Goal: Information Seeking & Learning: Learn about a topic

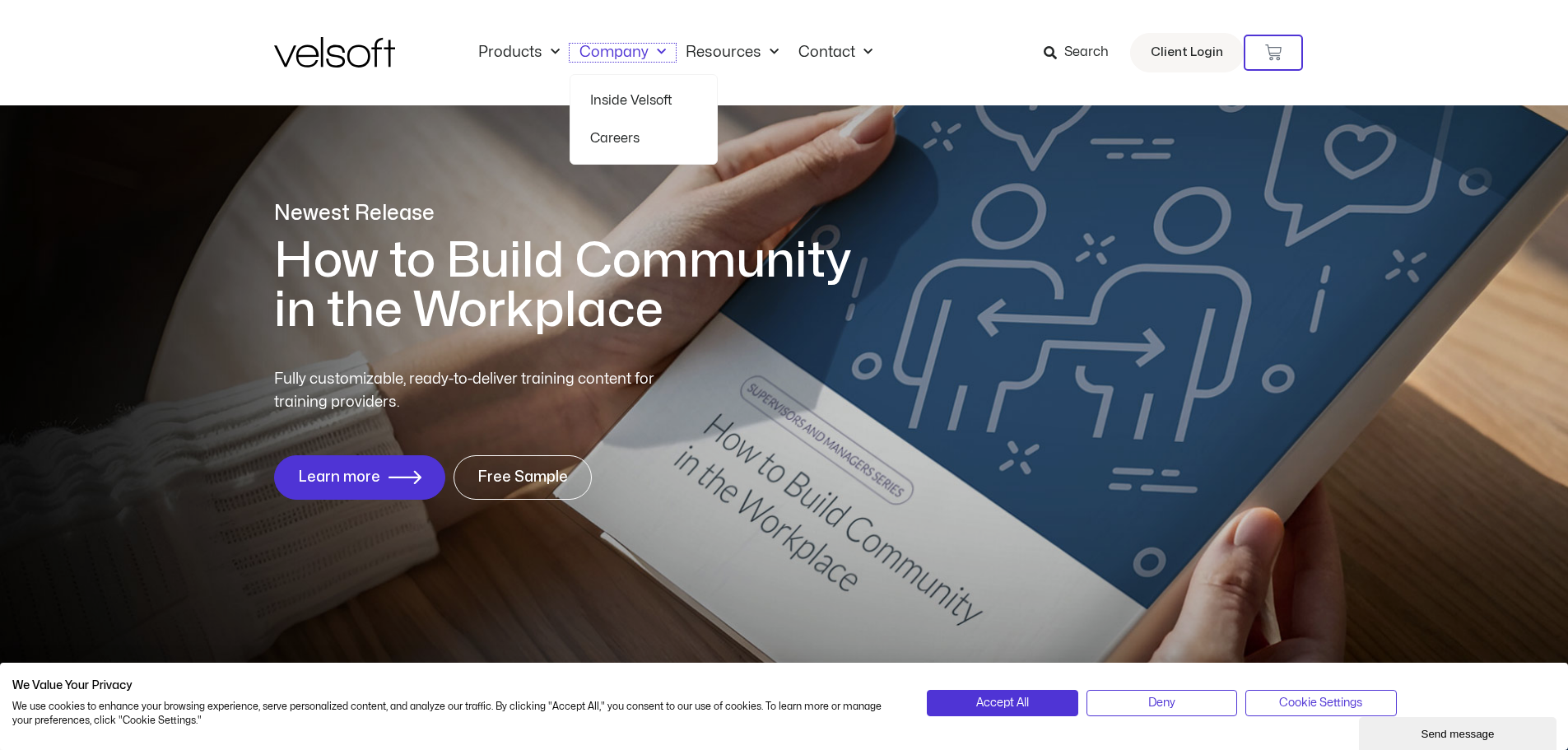
click at [618, 55] on link "Company" at bounding box center [622, 52] width 106 height 18
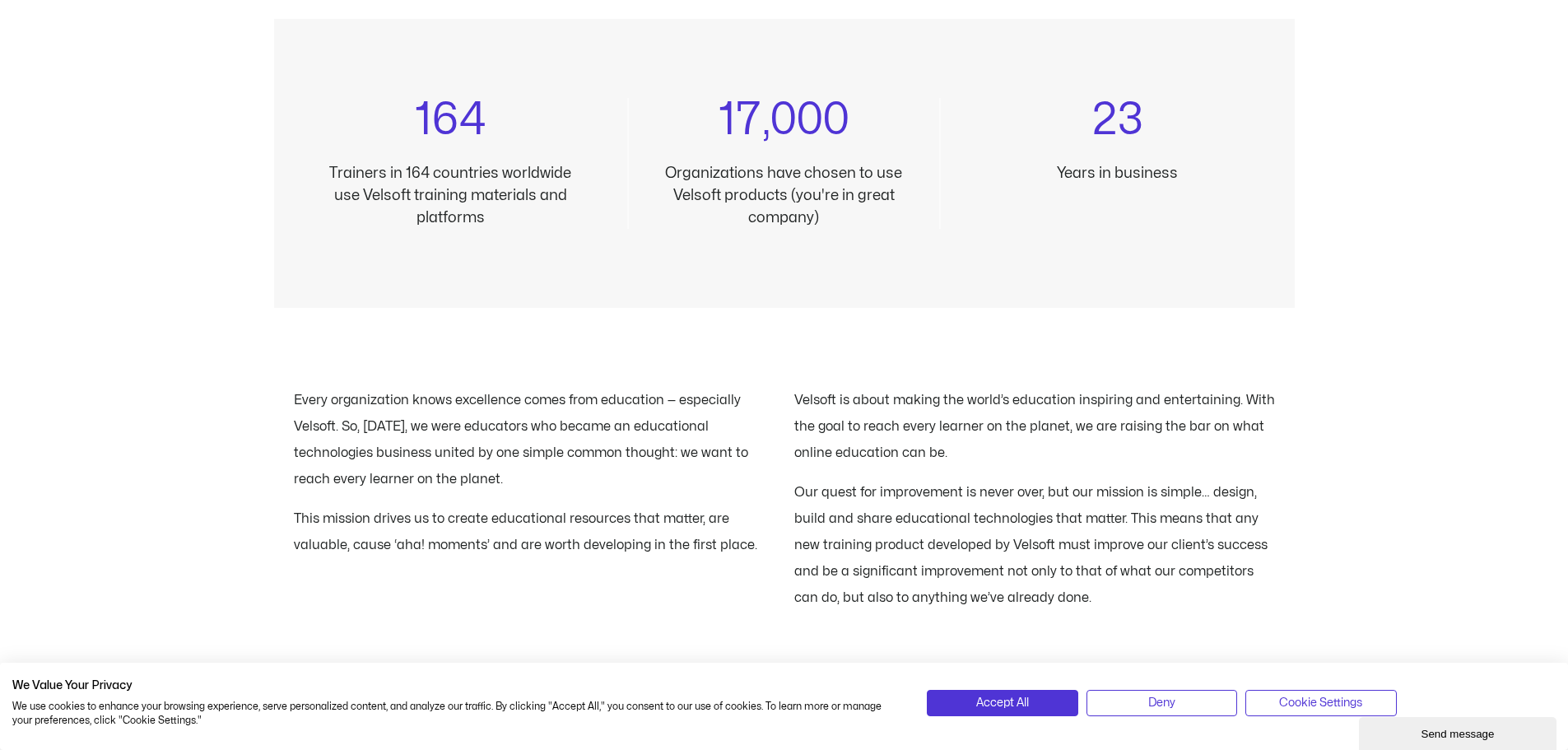
scroll to position [1729, 0]
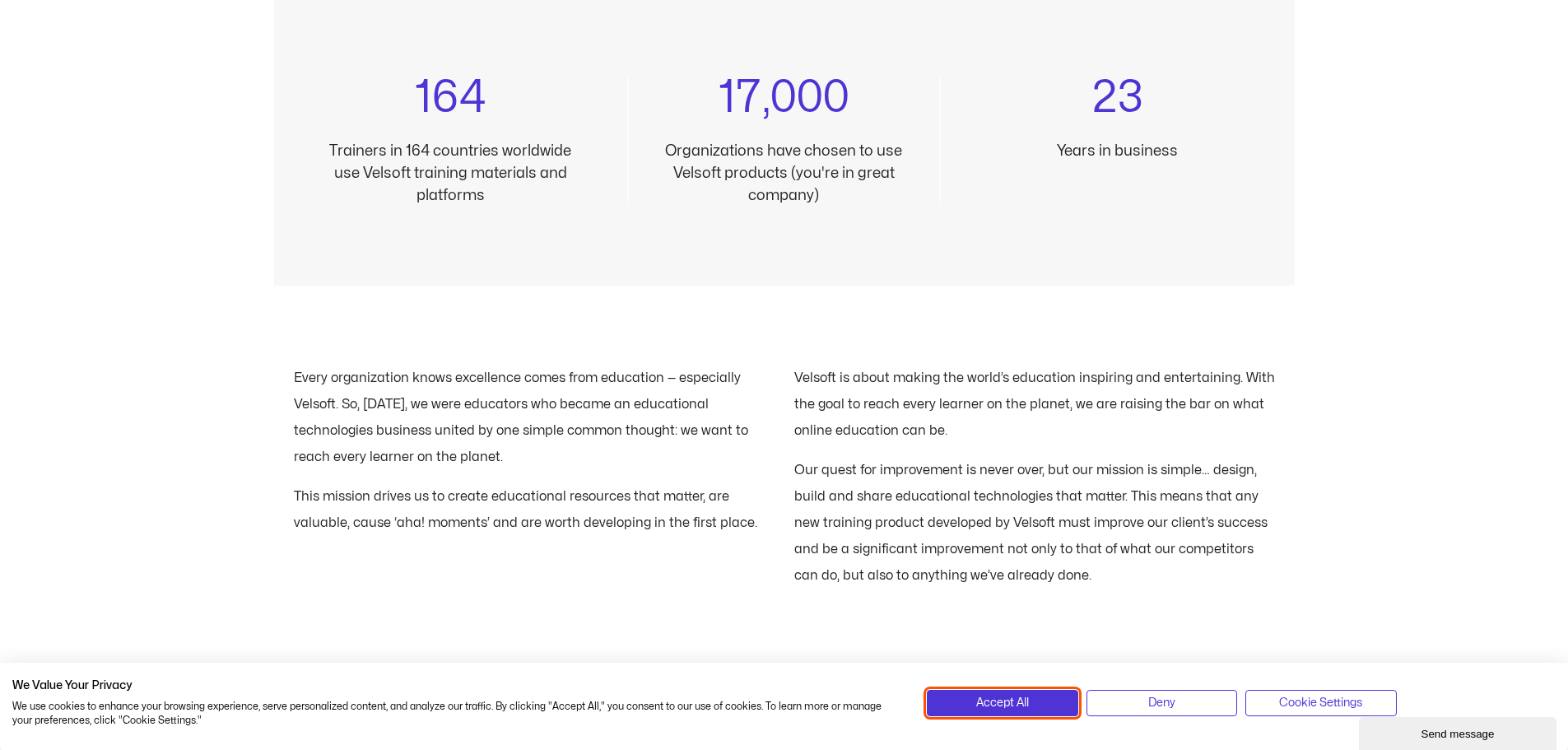
click at [1005, 715] on button "Accept All" at bounding box center [1002, 703] width 150 height 26
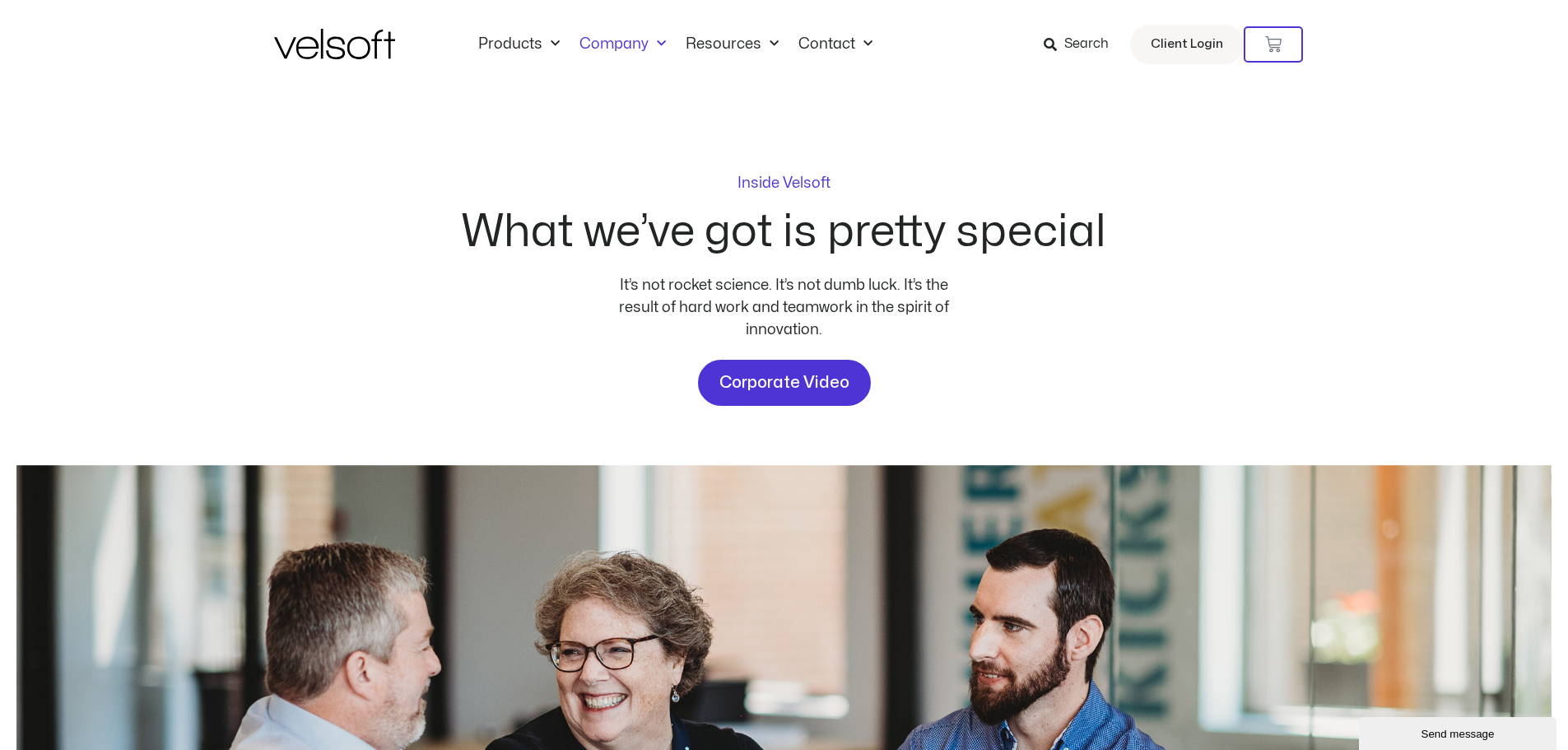
scroll to position [0, 0]
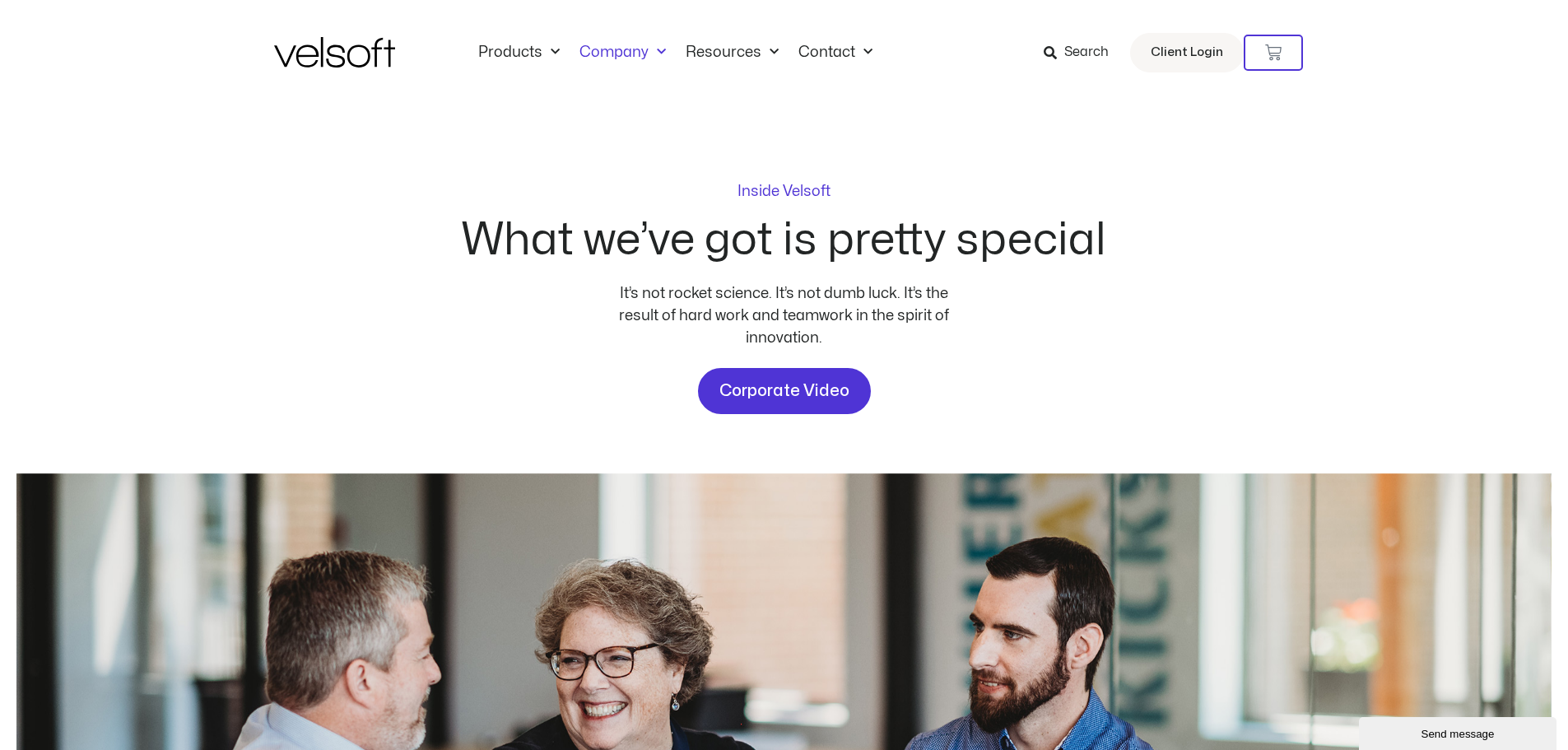
click at [1265, 268] on div "Inside Velsoft What we’ve got is pretty special It’s not rocket science. It’s n…" at bounding box center [784, 608] width 1568 height 1007
